Goal: Information Seeking & Learning: Learn about a topic

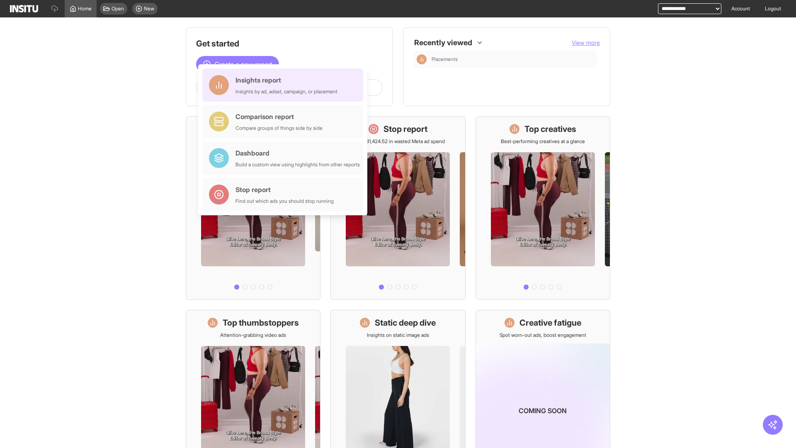
click at [285, 85] on div "Insights report Insights by ad, adset, campaign, or placement" at bounding box center [287, 85] width 102 height 20
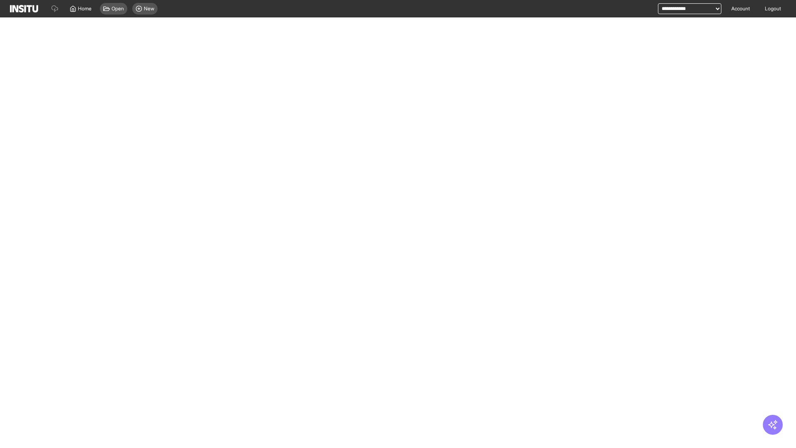
select select "**"
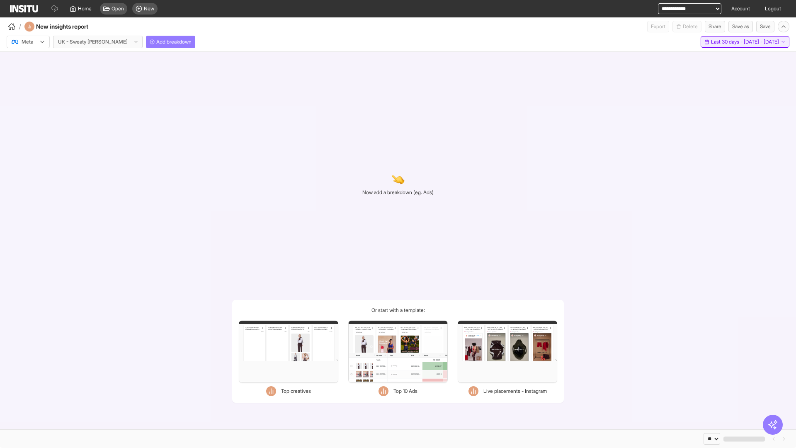
click at [728, 42] on span "Last 30 days - [DATE] - [DATE]" at bounding box center [745, 42] width 68 height 7
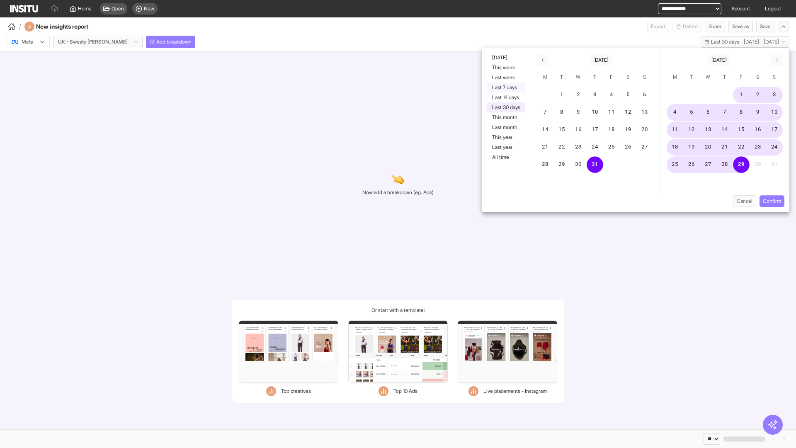
click at [505, 87] on button "Last 7 days" at bounding box center [506, 88] width 38 height 10
